Goal: Find contact information: Find contact information

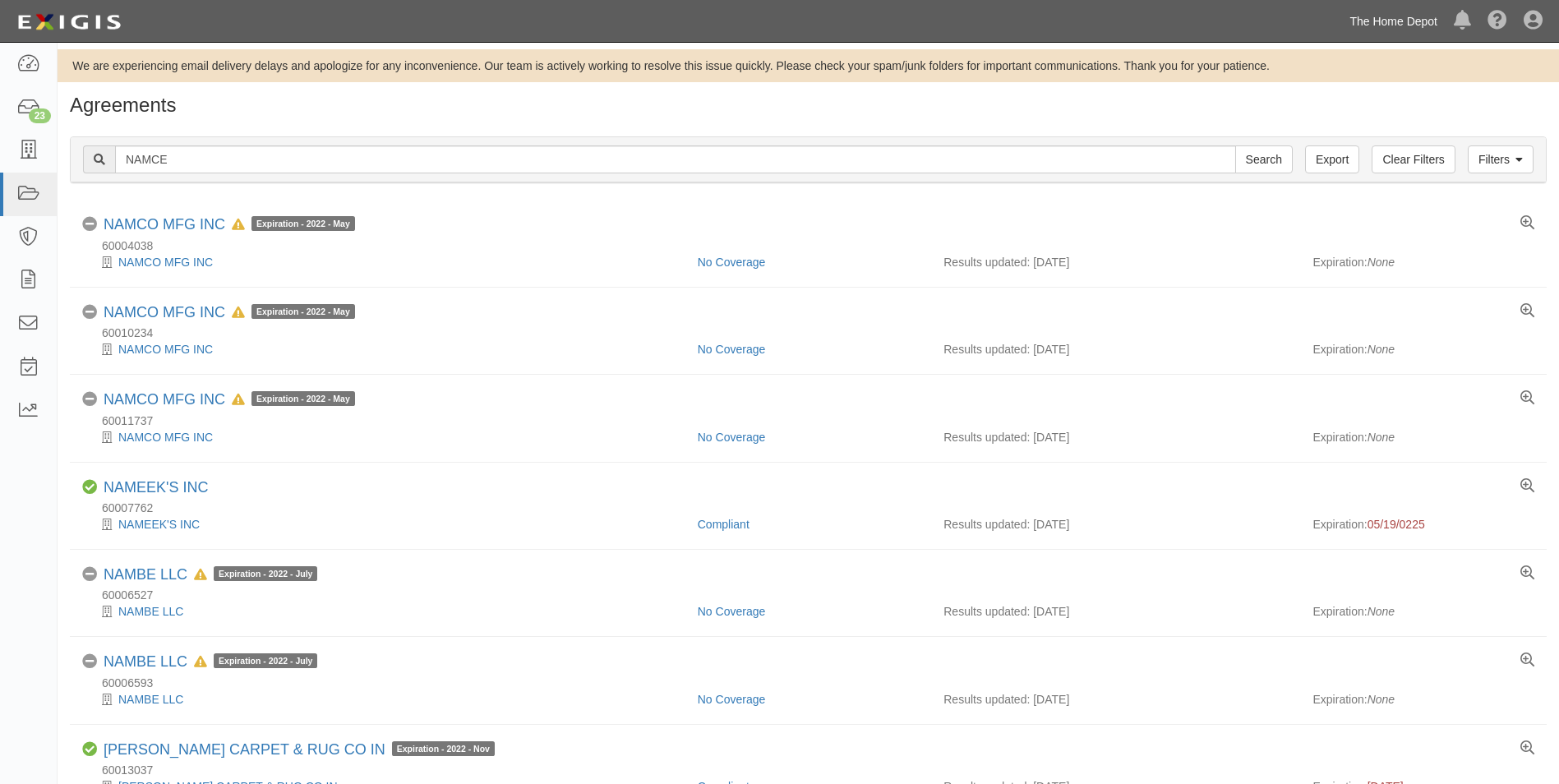
click at [1363, 27] on link "The Home Depot" at bounding box center [1393, 21] width 104 height 33
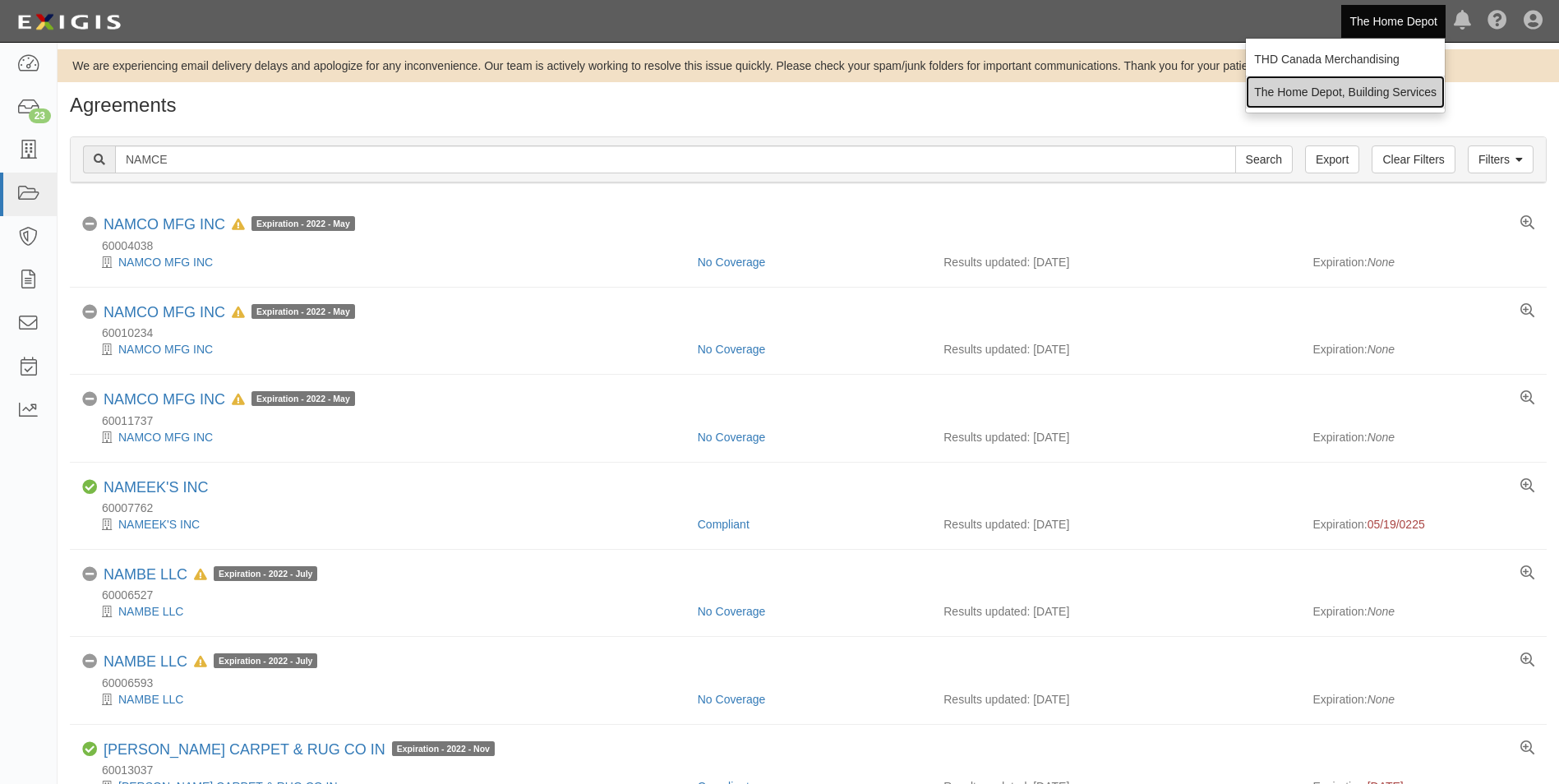
click at [1367, 85] on link "The Home Depot, Building Services" at bounding box center [1345, 92] width 199 height 33
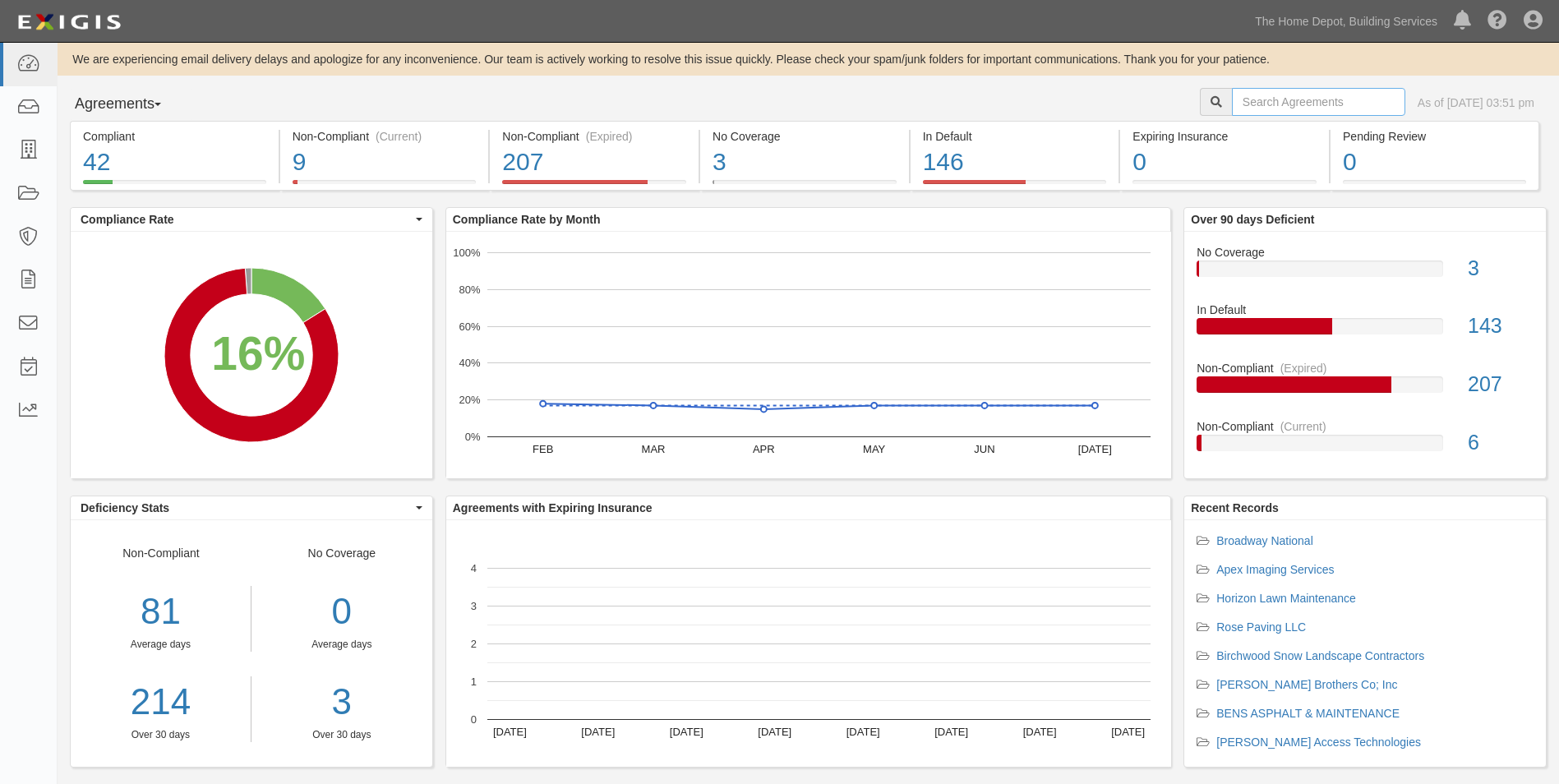
click at [1309, 109] on input "text" at bounding box center [1318, 102] width 174 height 28
type input "Retail Services"
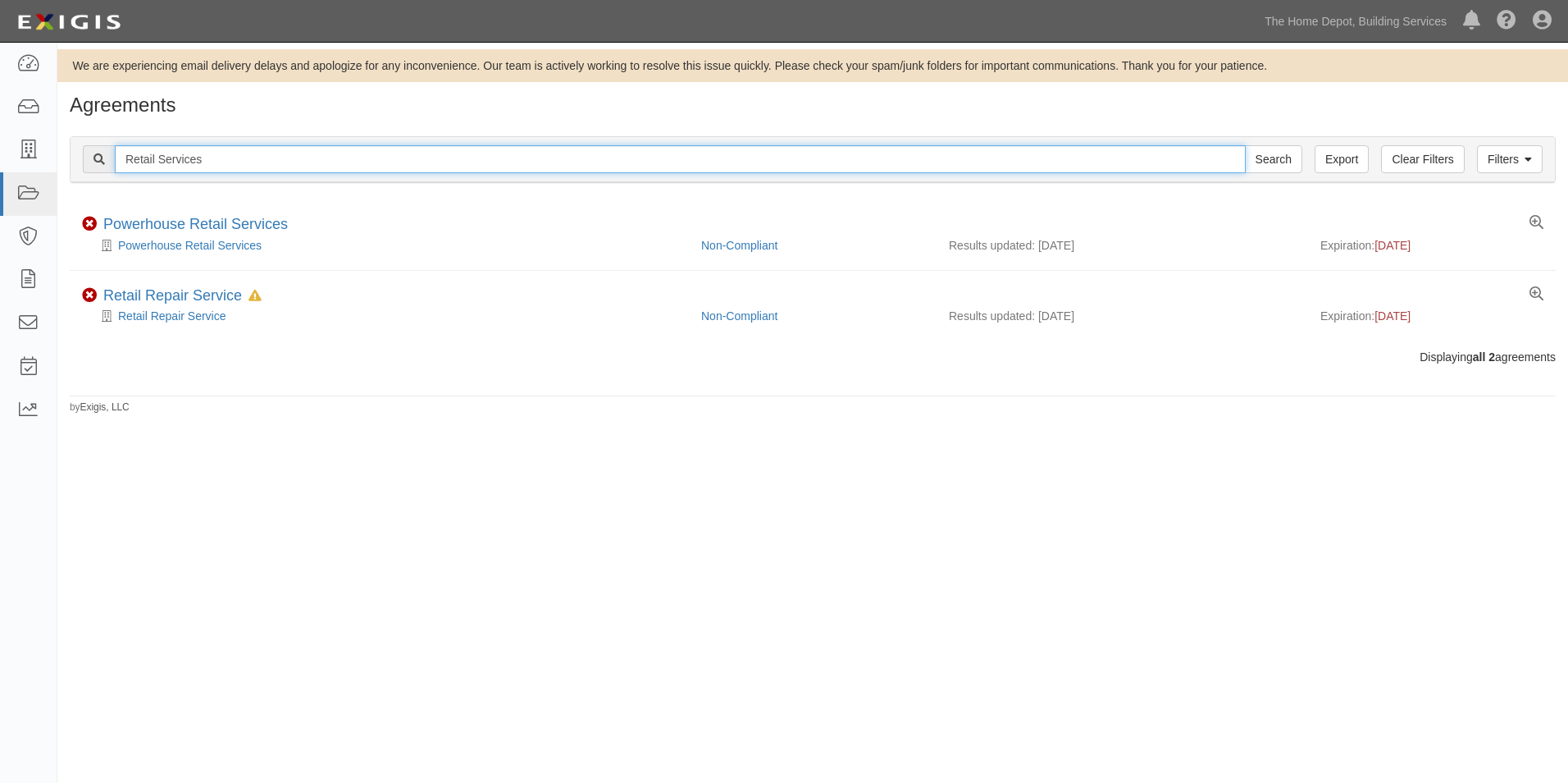
click at [1198, 165] on input "Retail Services" at bounding box center [679, 158] width 1130 height 28
type input "RGIS"
click at [1244, 145] on input "Search" at bounding box center [1273, 158] width 58 height 28
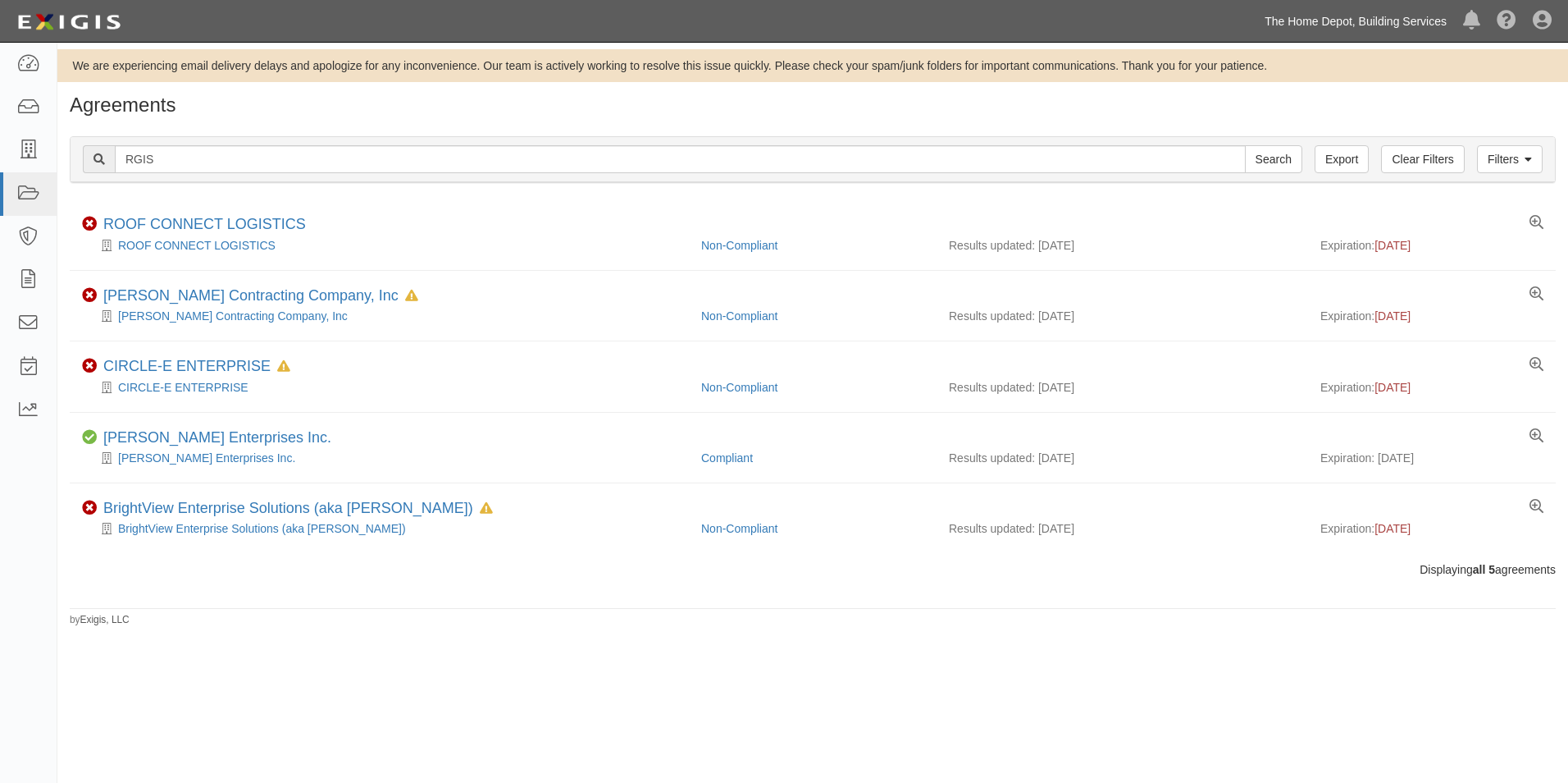
click at [1365, 19] on link "The Home Depot, Building Services" at bounding box center [1355, 21] width 198 height 33
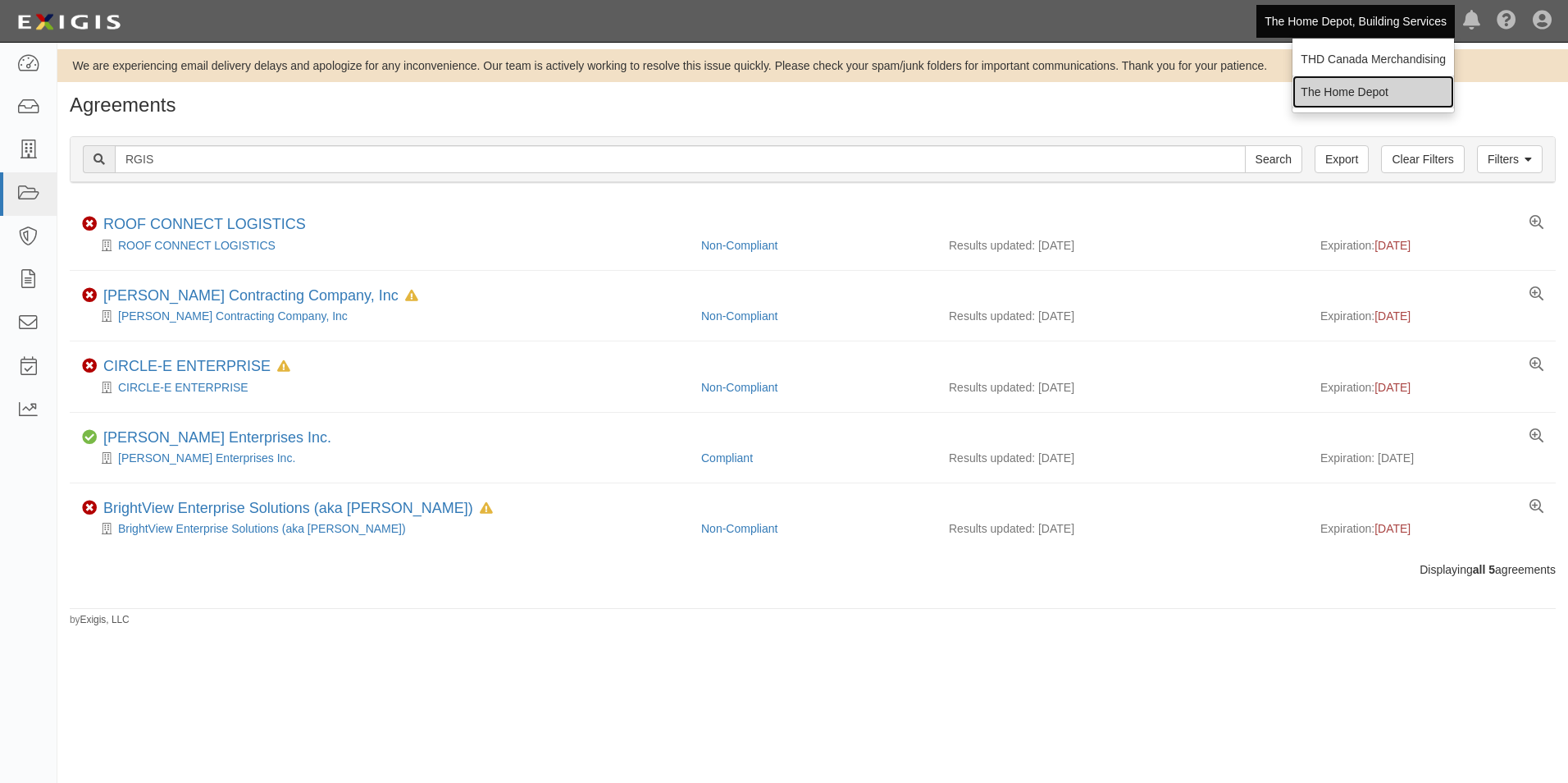
click at [1360, 85] on link "The Home Depot" at bounding box center [1373, 92] width 162 height 33
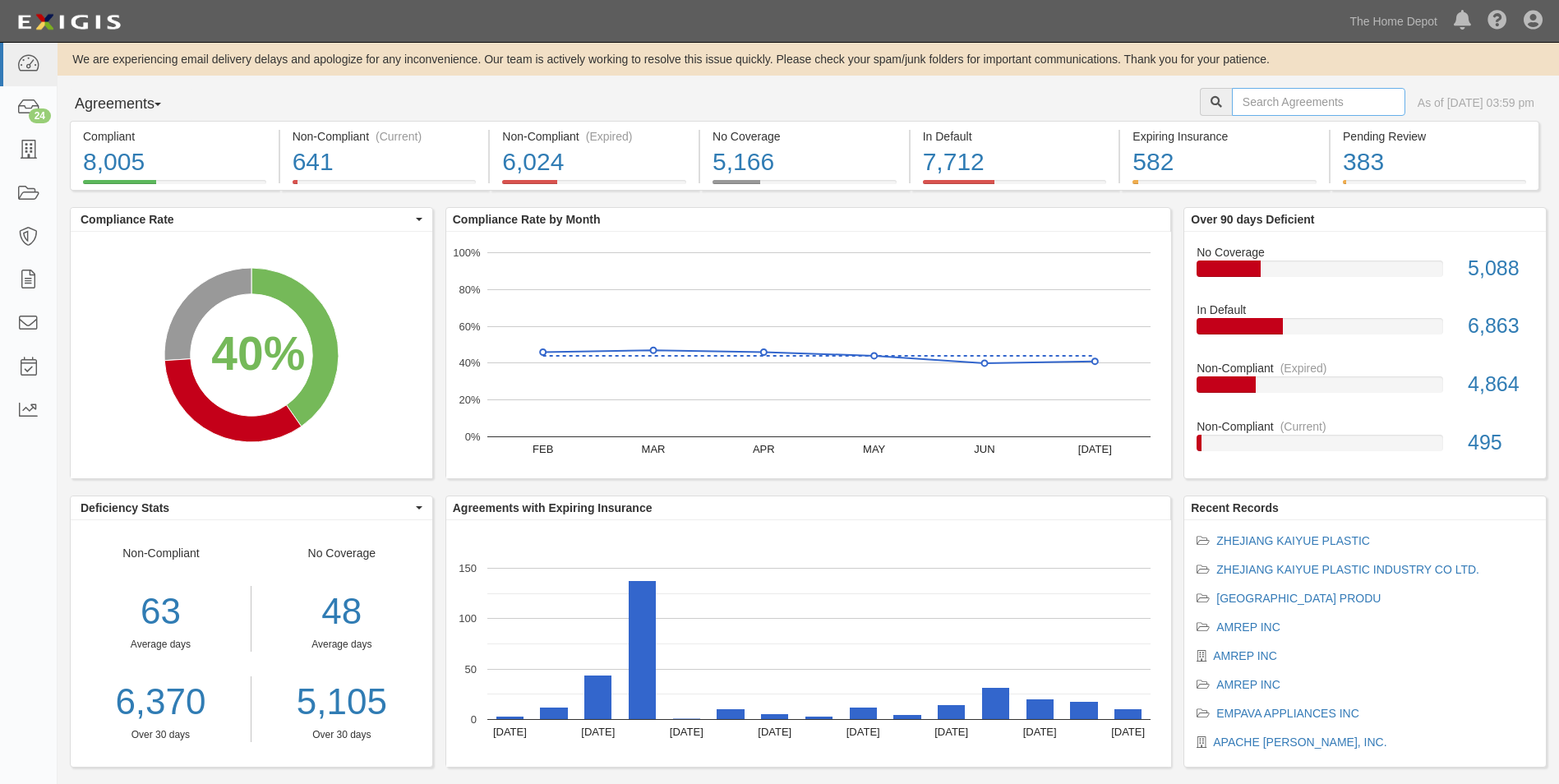
click at [1239, 104] on input "text" at bounding box center [1318, 102] width 174 height 28
type input "[GEOGRAPHIC_DATA]"
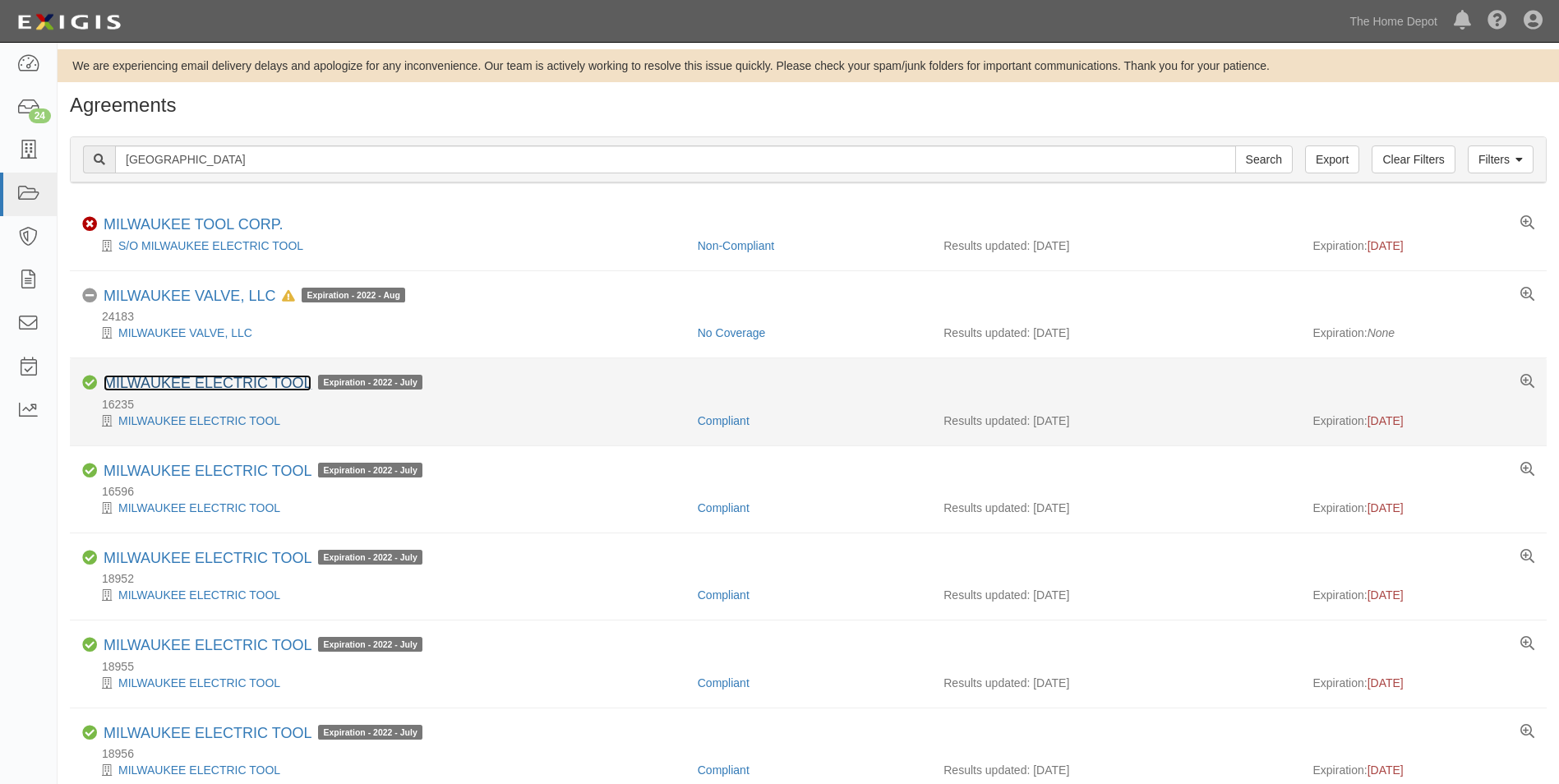
click at [256, 384] on link "MILWAUKEE ELECTRIC TOOL" at bounding box center [207, 382] width 208 height 16
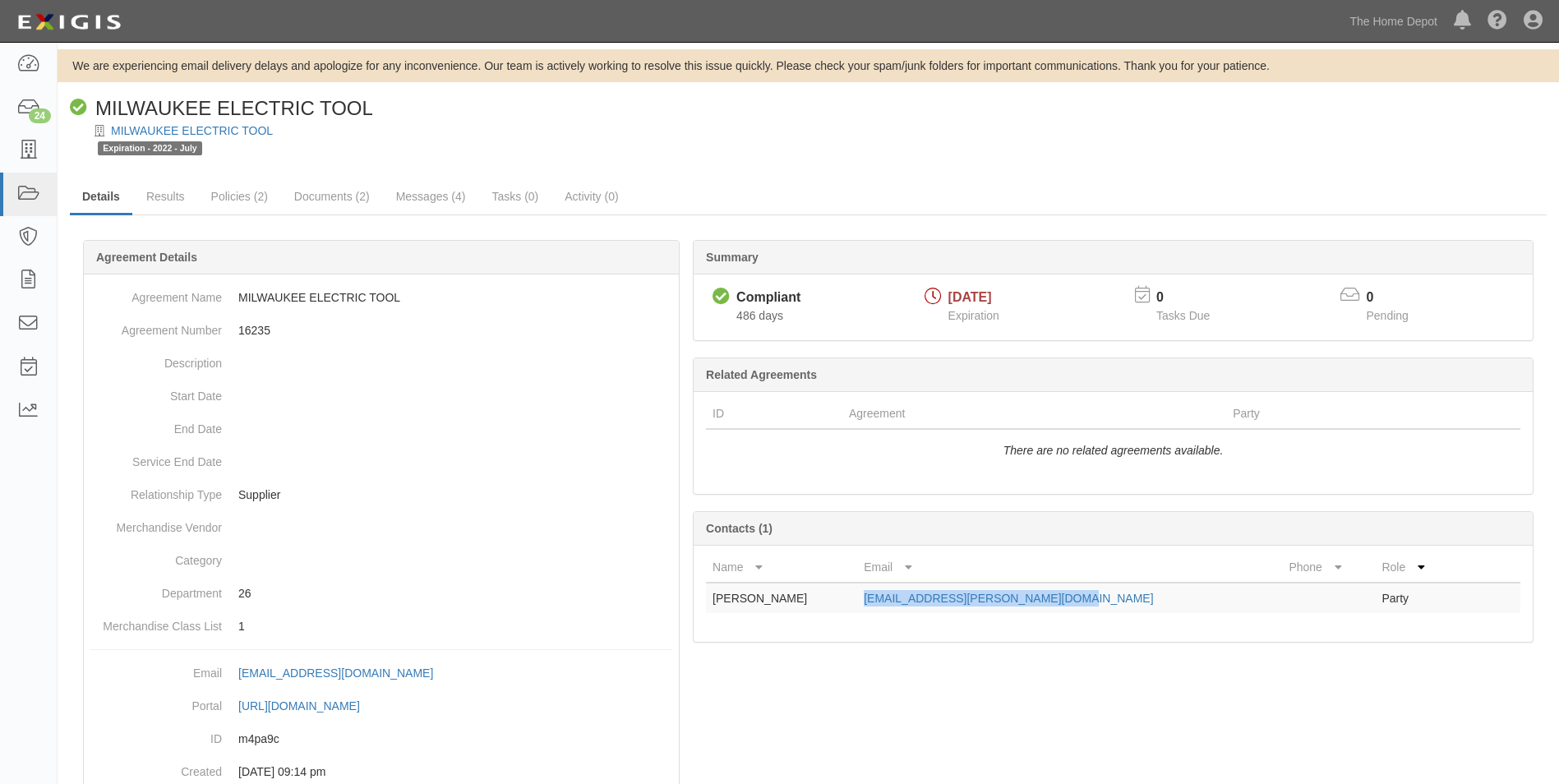
drag, startPoint x: 1132, startPoint y: 604, endPoint x: 905, endPoint y: 611, distance: 227.1
click at [905, 611] on td "Lizzeth.jackson@milwaukeetool.com" at bounding box center [1070, 598] width 425 height 30
copy link "Lizzeth.jackson@milwaukeetool.com"
